Goal: Task Accomplishment & Management: Use online tool/utility

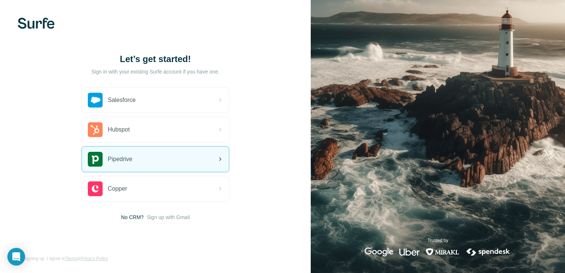
click at [127, 160] on span "Pipedrive" at bounding box center [120, 159] width 25 height 9
